Goal: Book appointment/travel/reservation

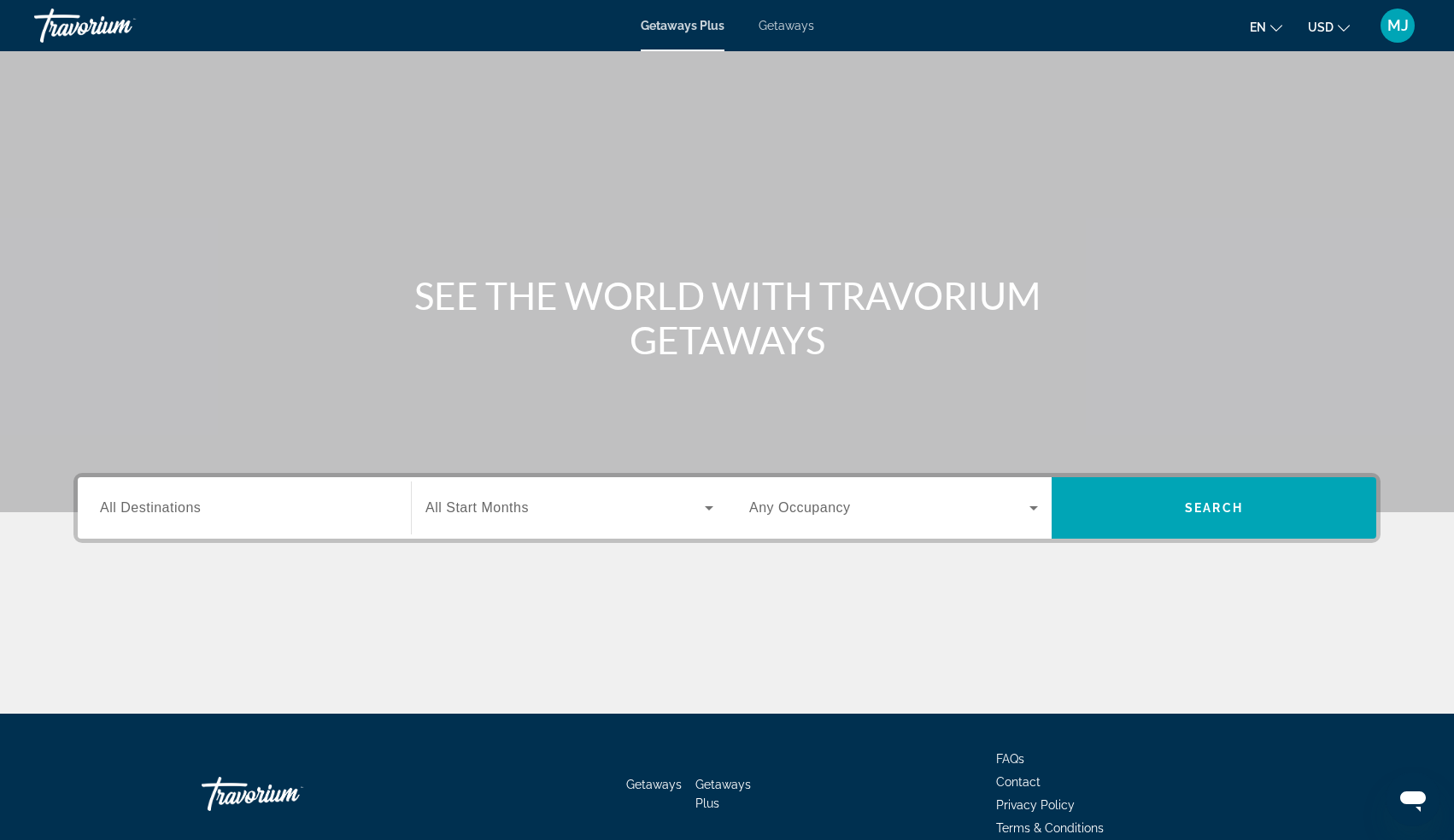
scroll to position [82, 0]
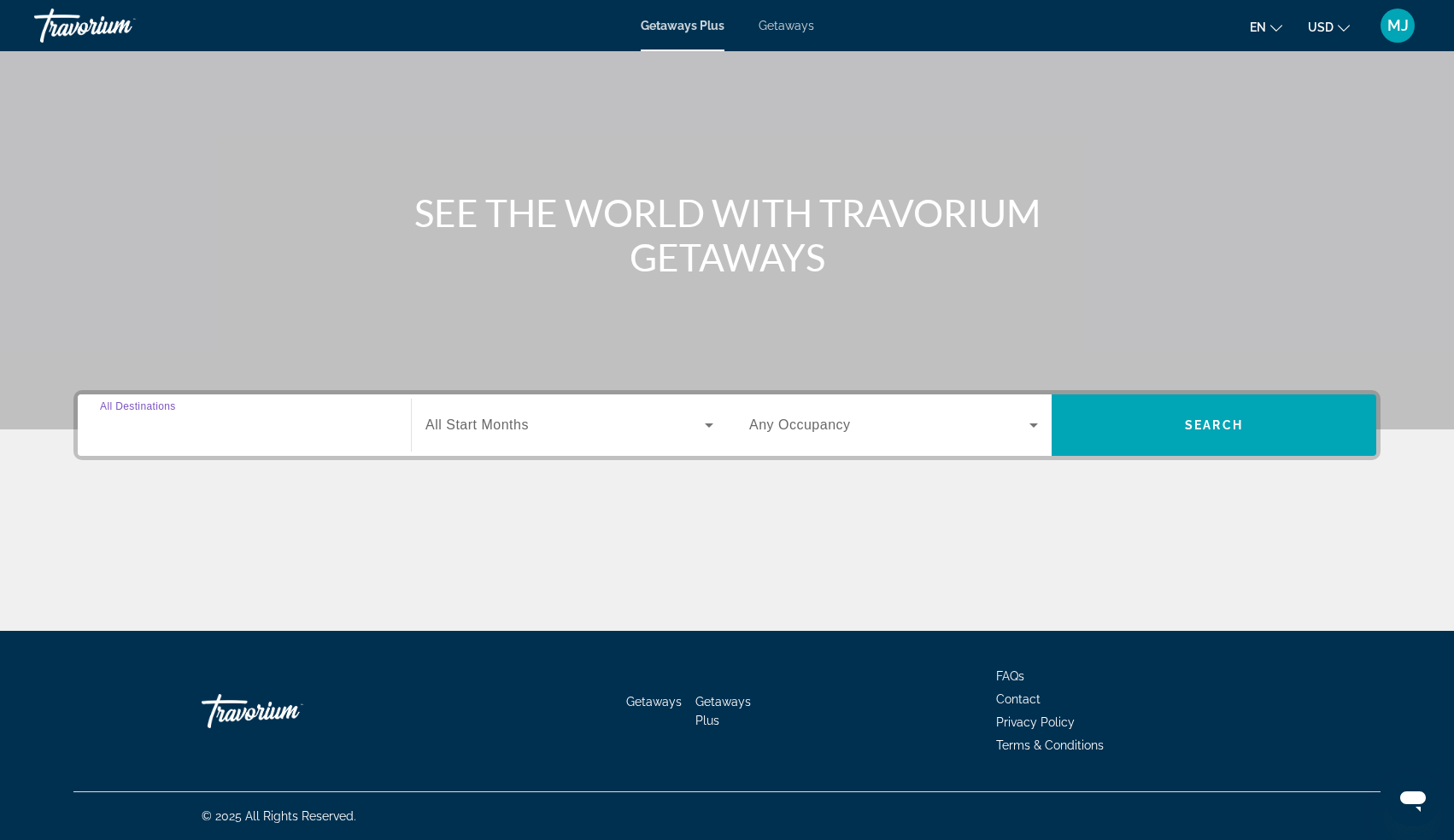
click at [194, 434] on input "Destination All Destinations" at bounding box center [245, 426] width 289 height 21
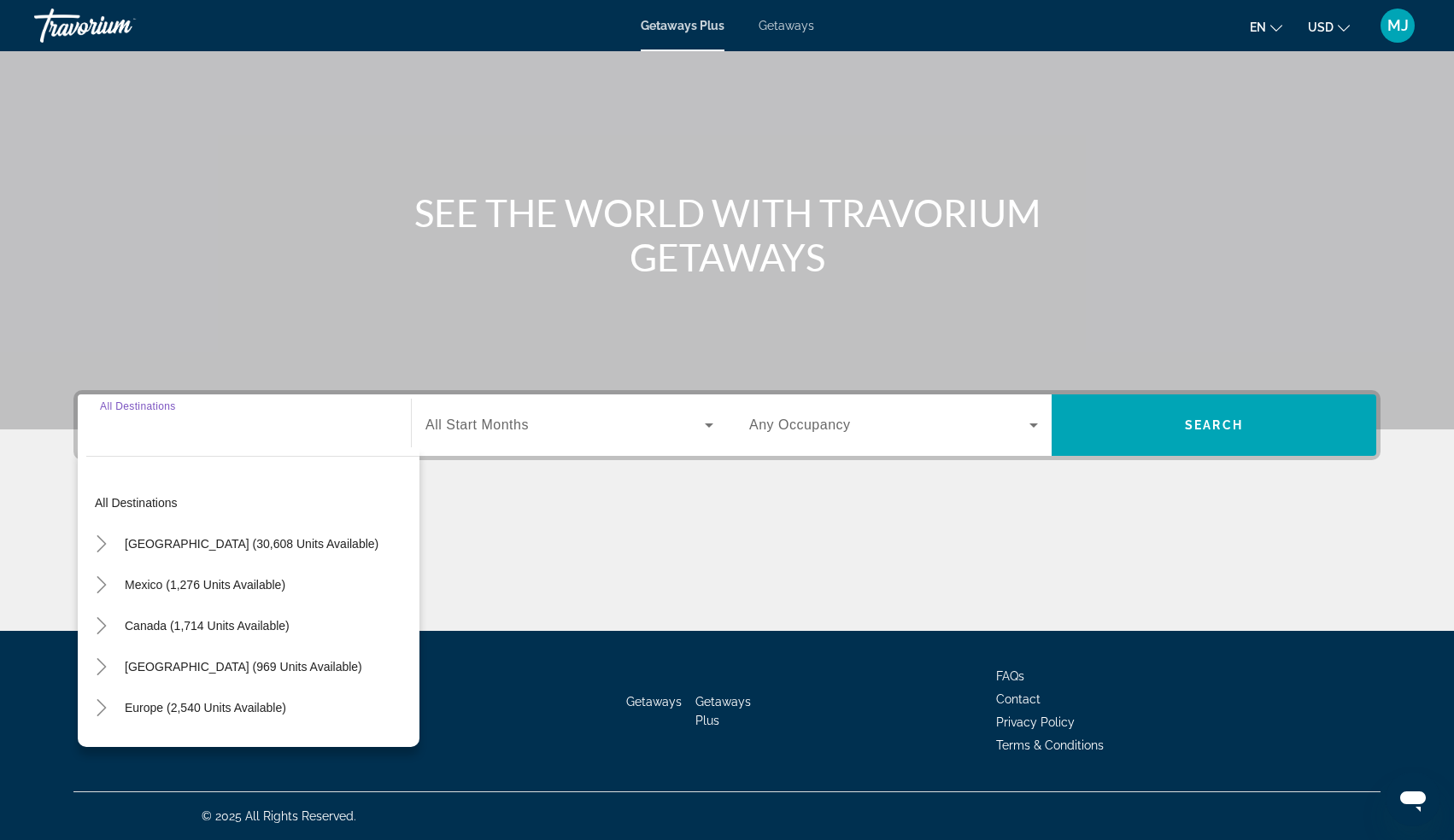
click at [785, 28] on span "Getaways" at bounding box center [786, 25] width 55 height 14
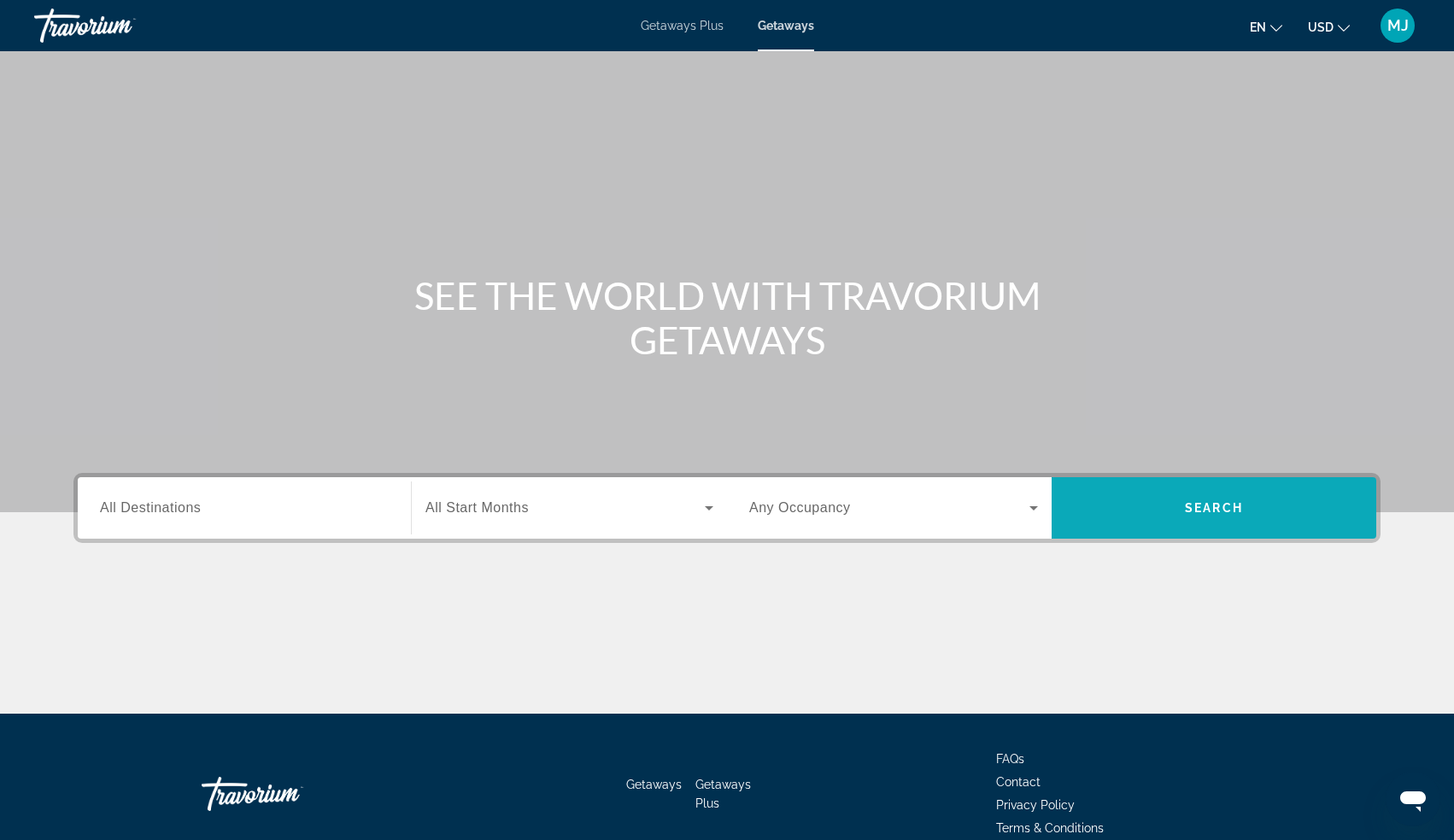
click at [1157, 498] on span "Search widget" at bounding box center [1213, 508] width 324 height 41
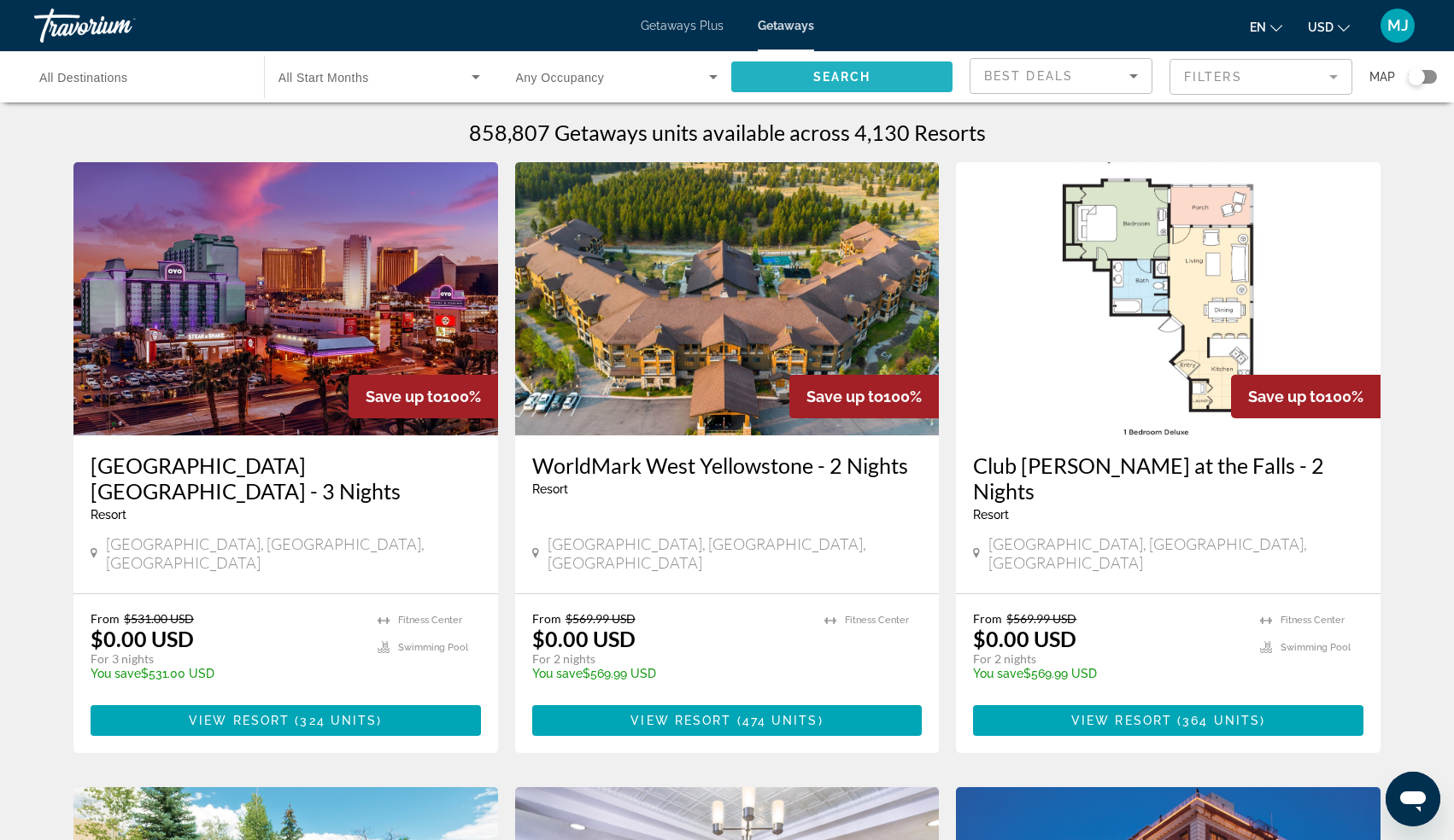
click at [762, 74] on span "Search widget" at bounding box center [841, 77] width 221 height 41
click at [899, 70] on span "Search widget" at bounding box center [841, 77] width 221 height 41
click at [838, 70] on span "Search" at bounding box center [842, 77] width 58 height 14
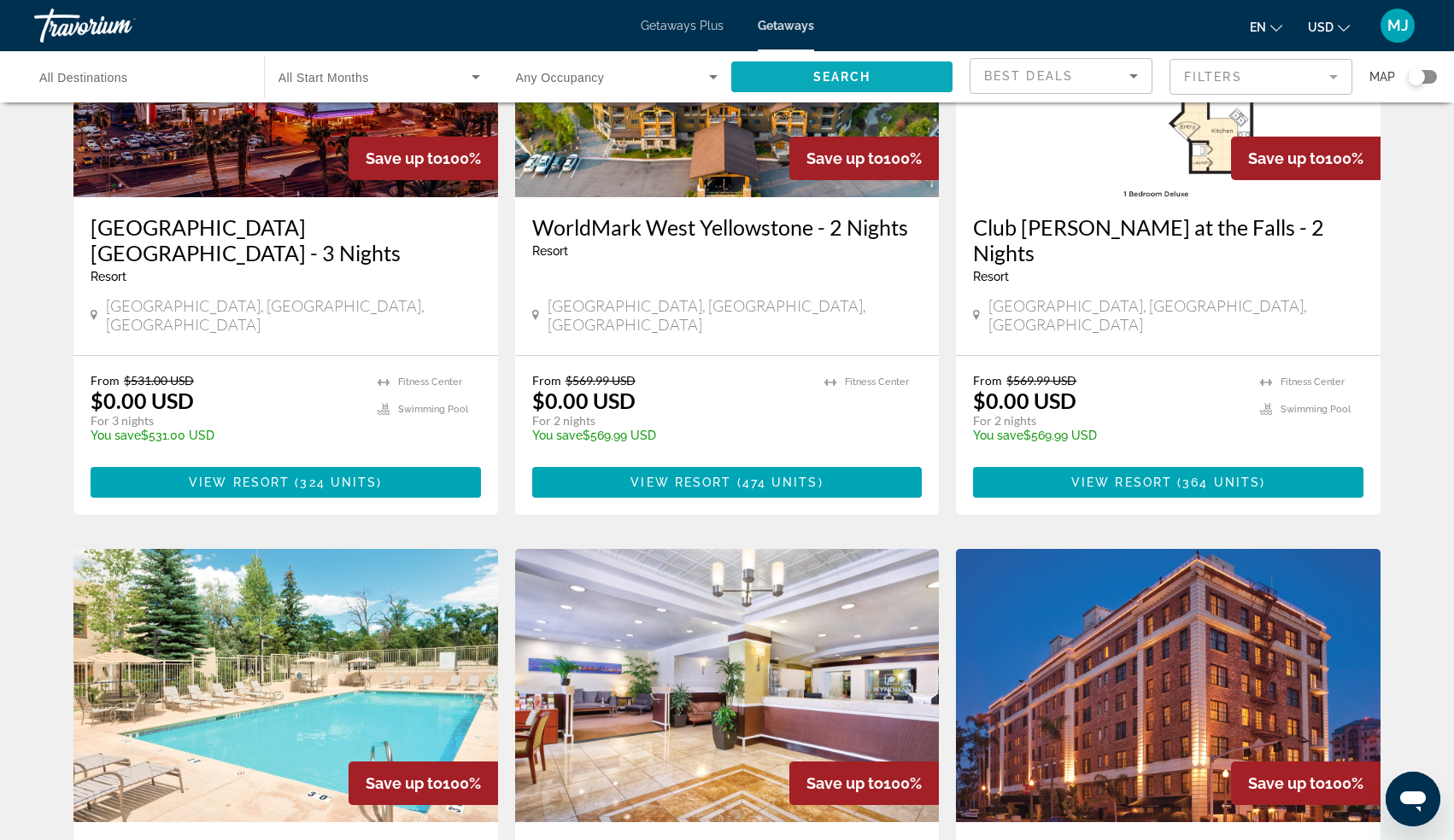
scroll to position [239, 0]
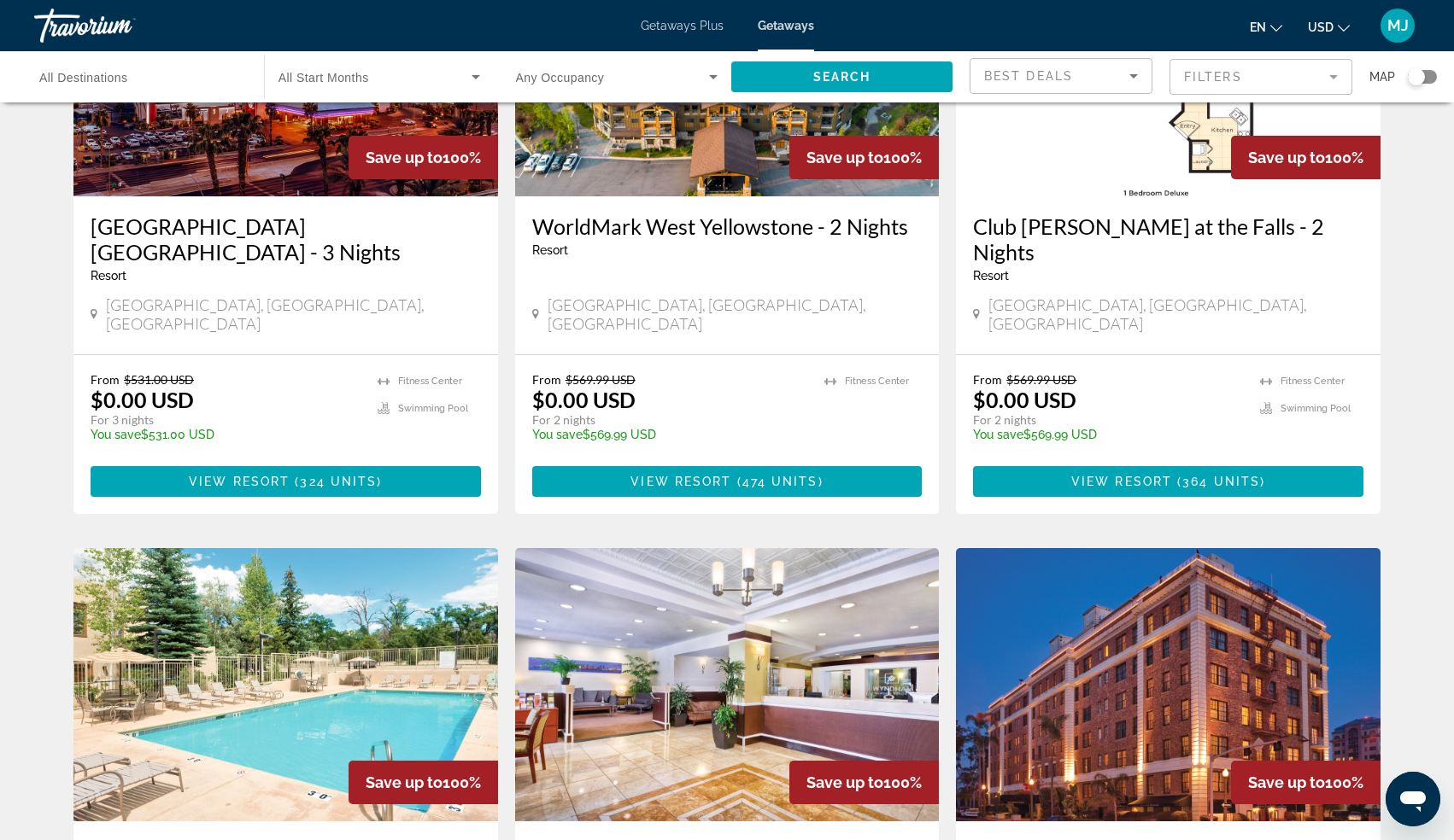
click at [682, 34] on div "Getaways Plus Getaways en English Español Français Italiano Português русский U…" at bounding box center [727, 25] width 1454 height 44
click at [693, 27] on span "Getaways Plus" at bounding box center [682, 25] width 82 height 14
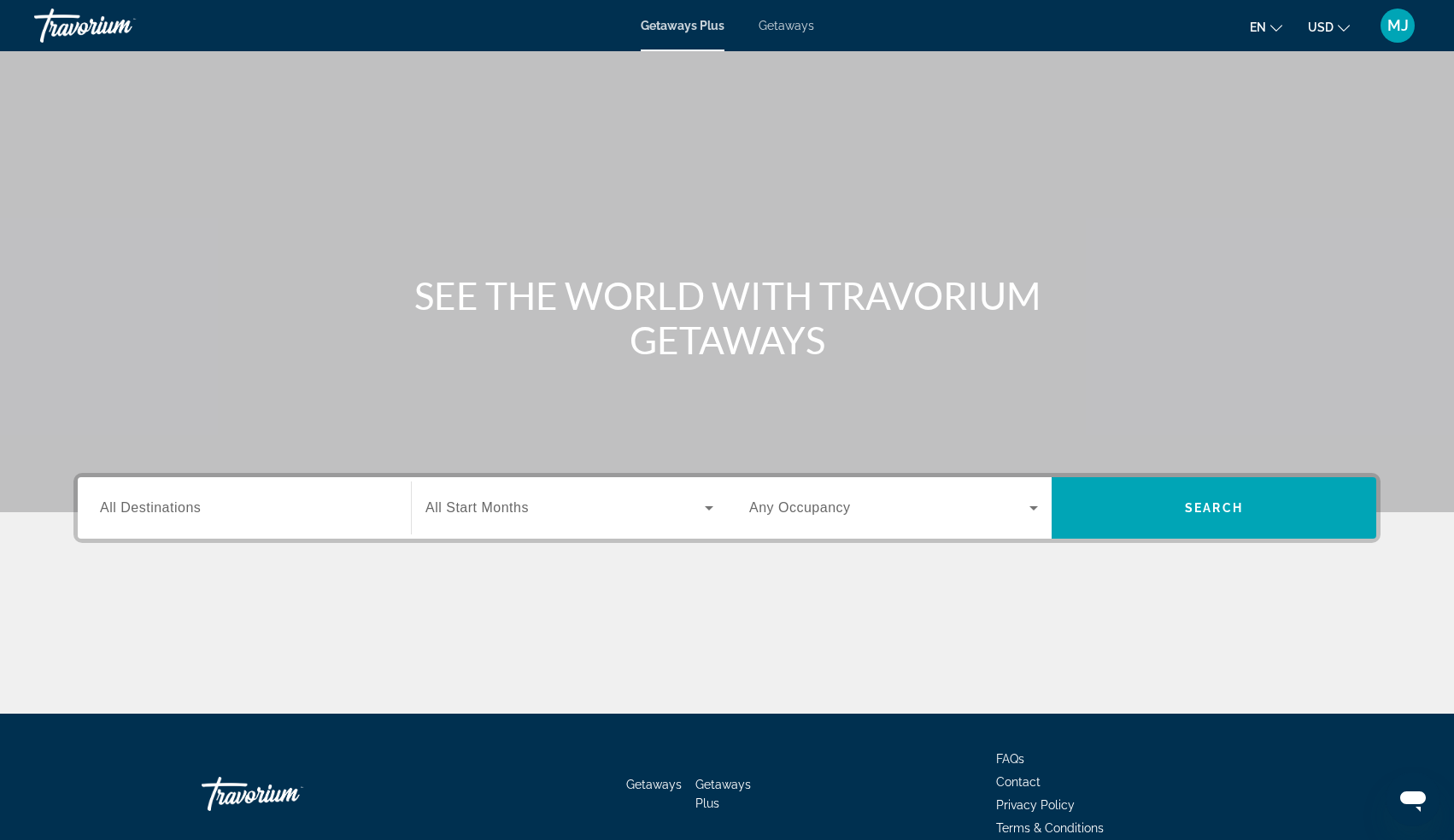
scroll to position [82, 0]
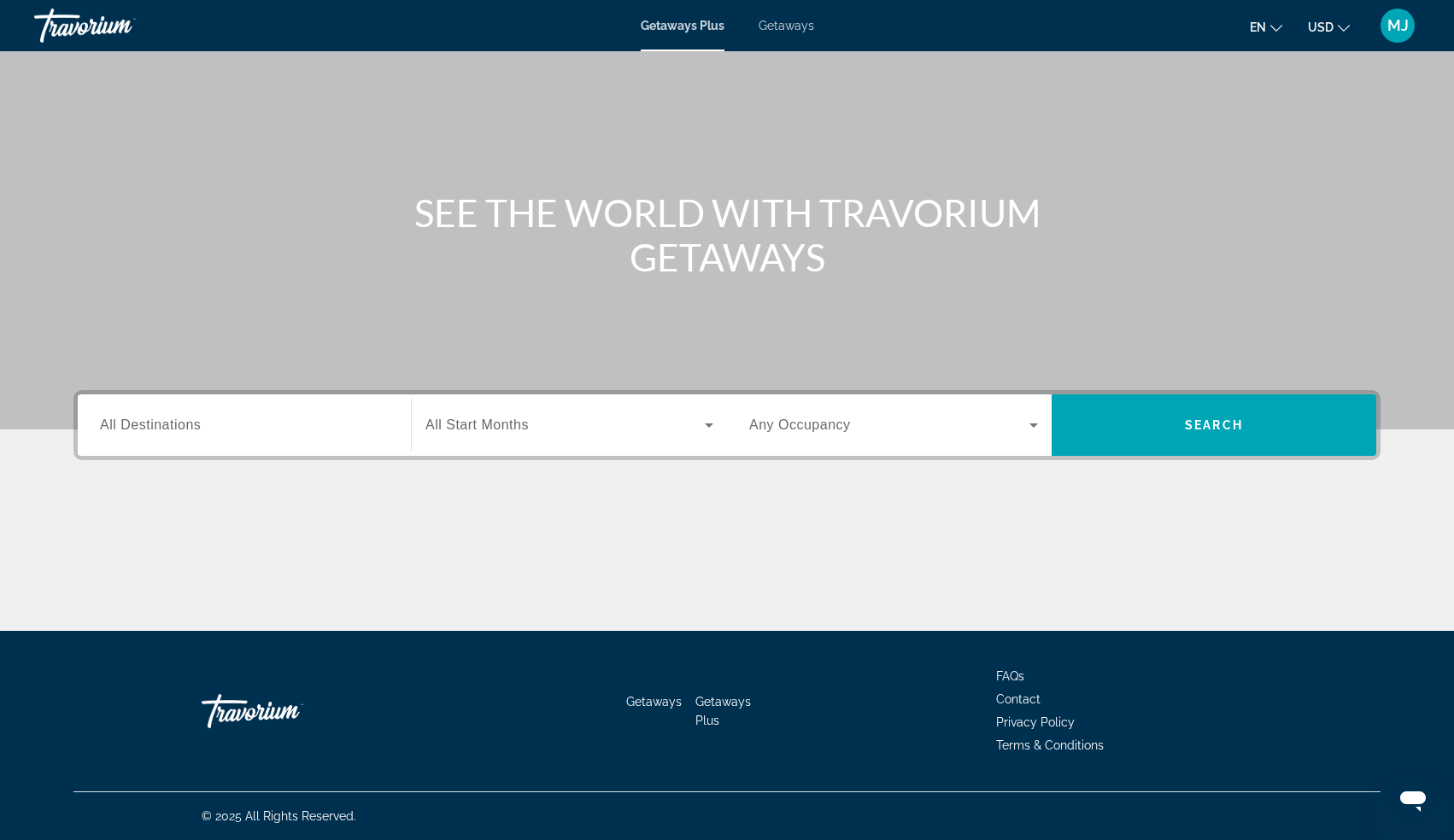
click at [1012, 677] on span "FAQs" at bounding box center [1010, 676] width 28 height 14
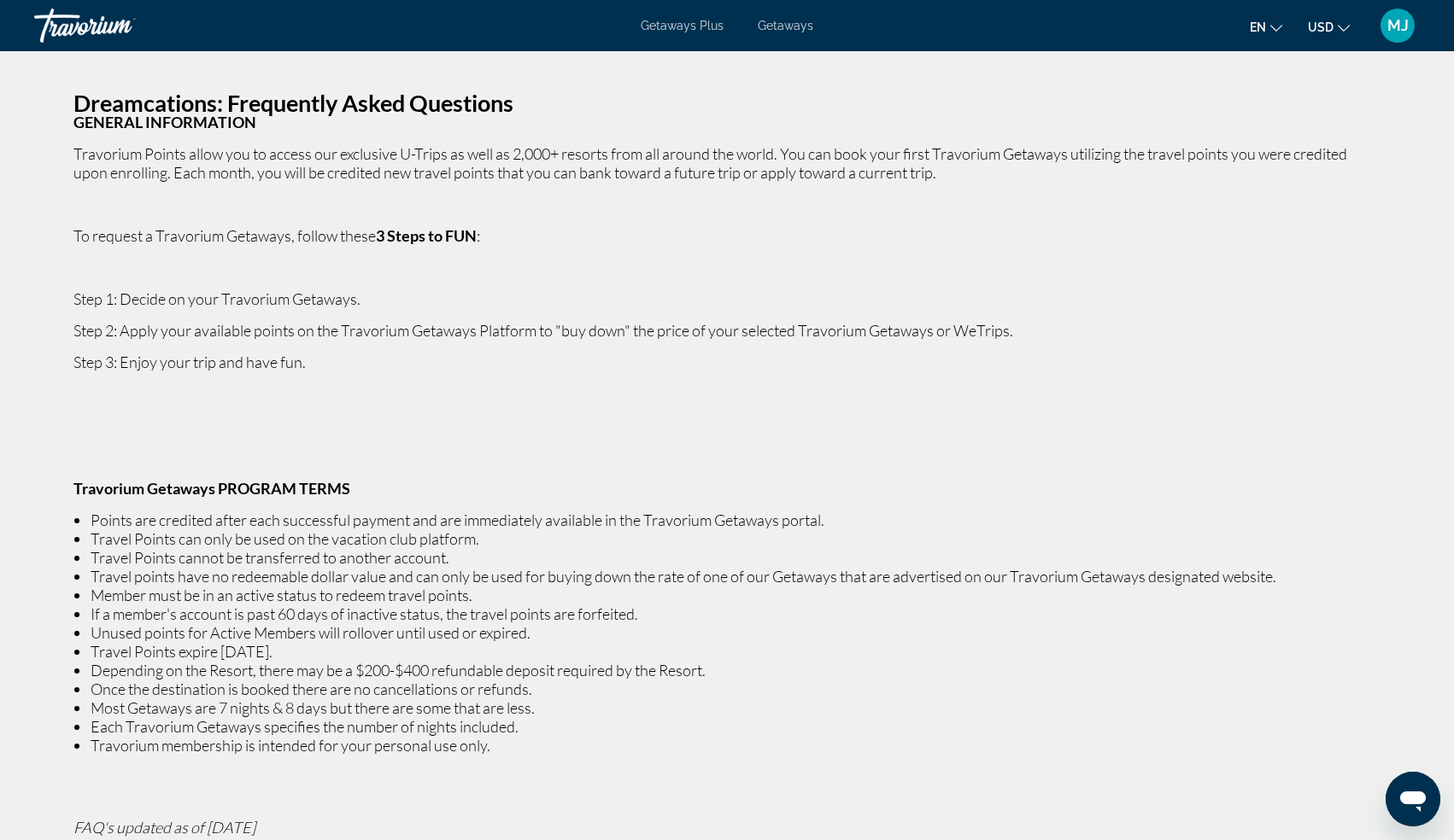
scroll to position [1, 0]
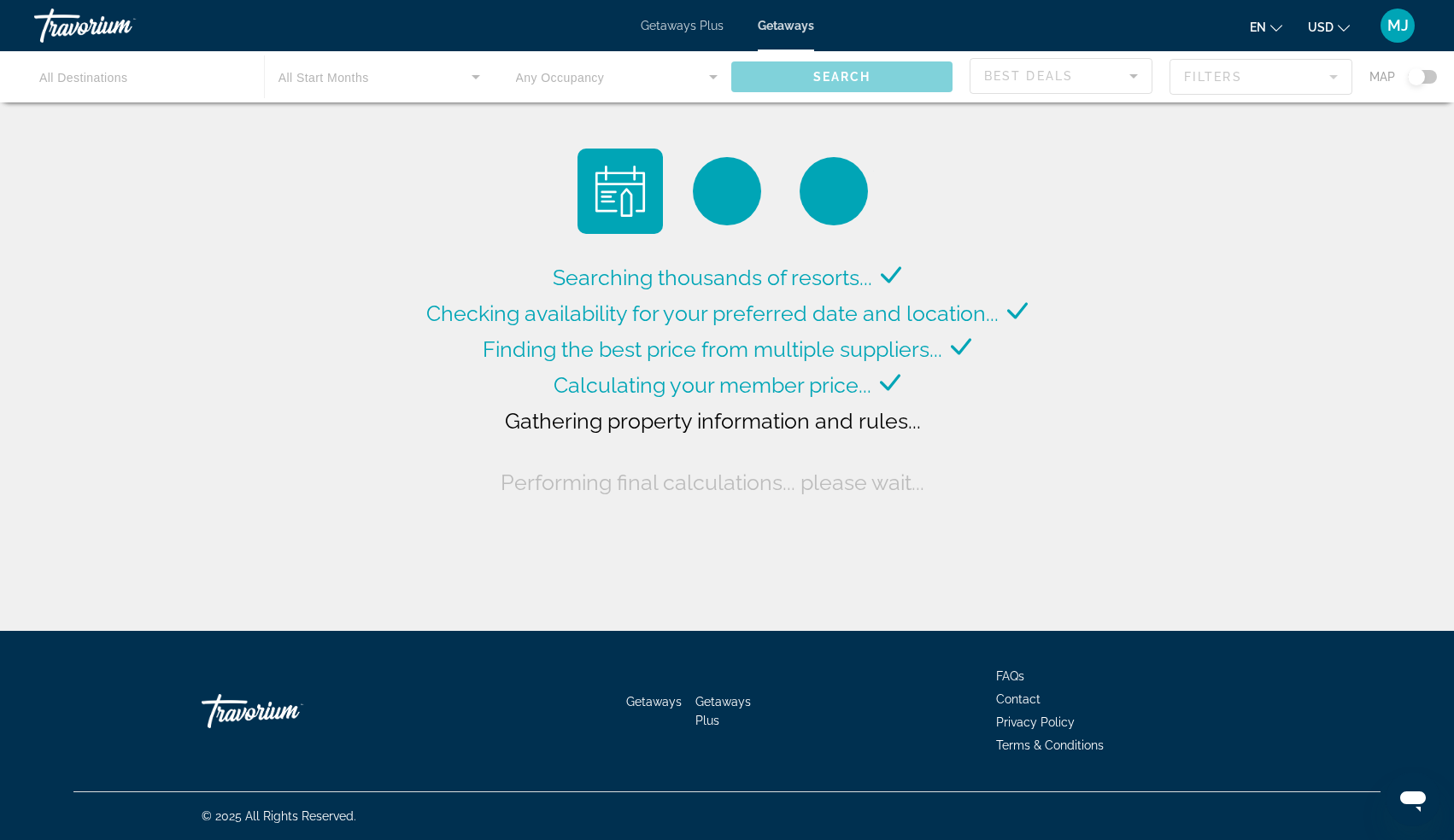
click at [827, 77] on div "Main content" at bounding box center [727, 77] width 1454 height 52
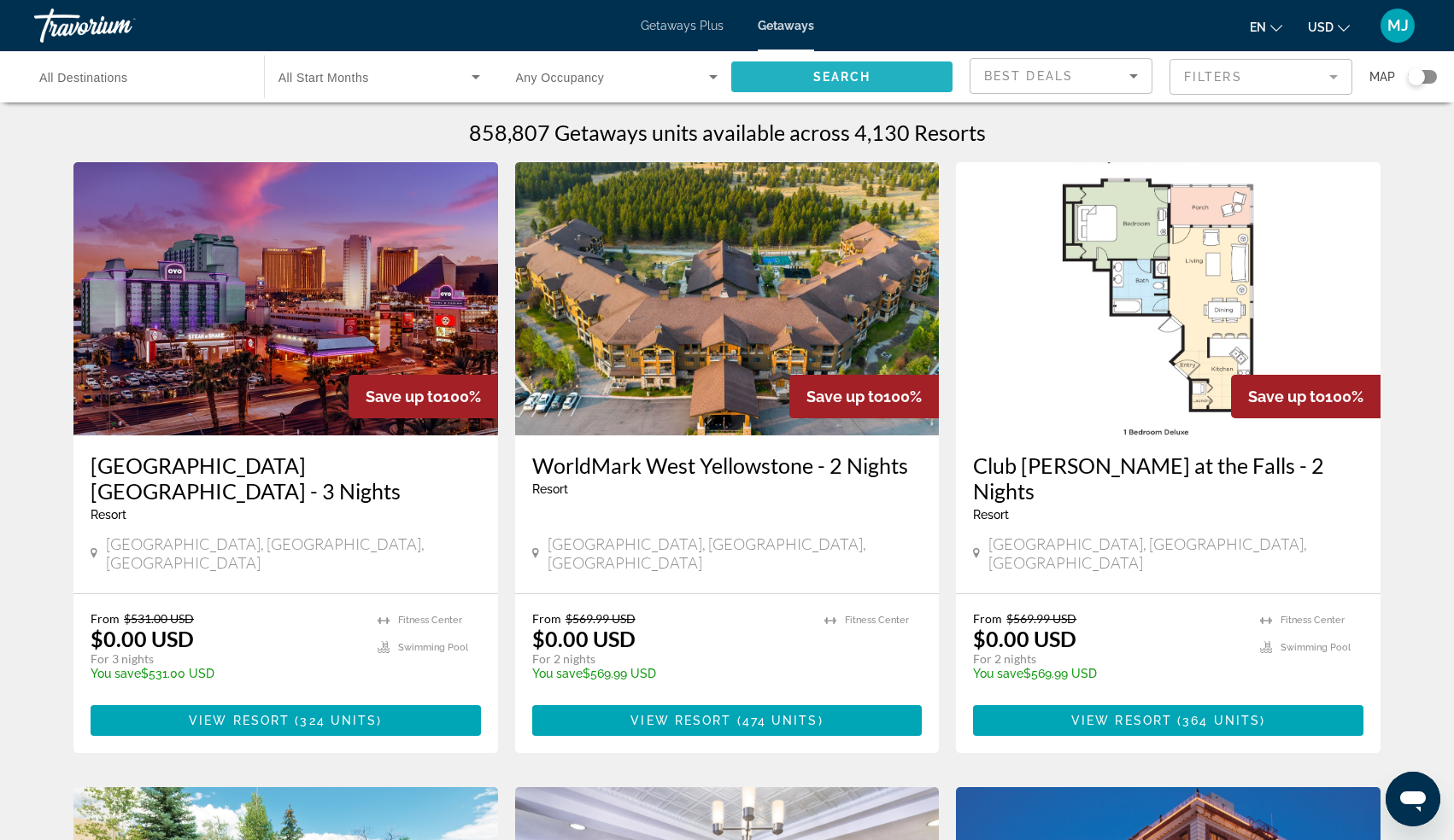
click at [827, 77] on span "Search" at bounding box center [842, 77] width 58 height 14
click at [820, 71] on span "Search" at bounding box center [842, 77] width 58 height 14
